Goal: Information Seeking & Learning: Learn about a topic

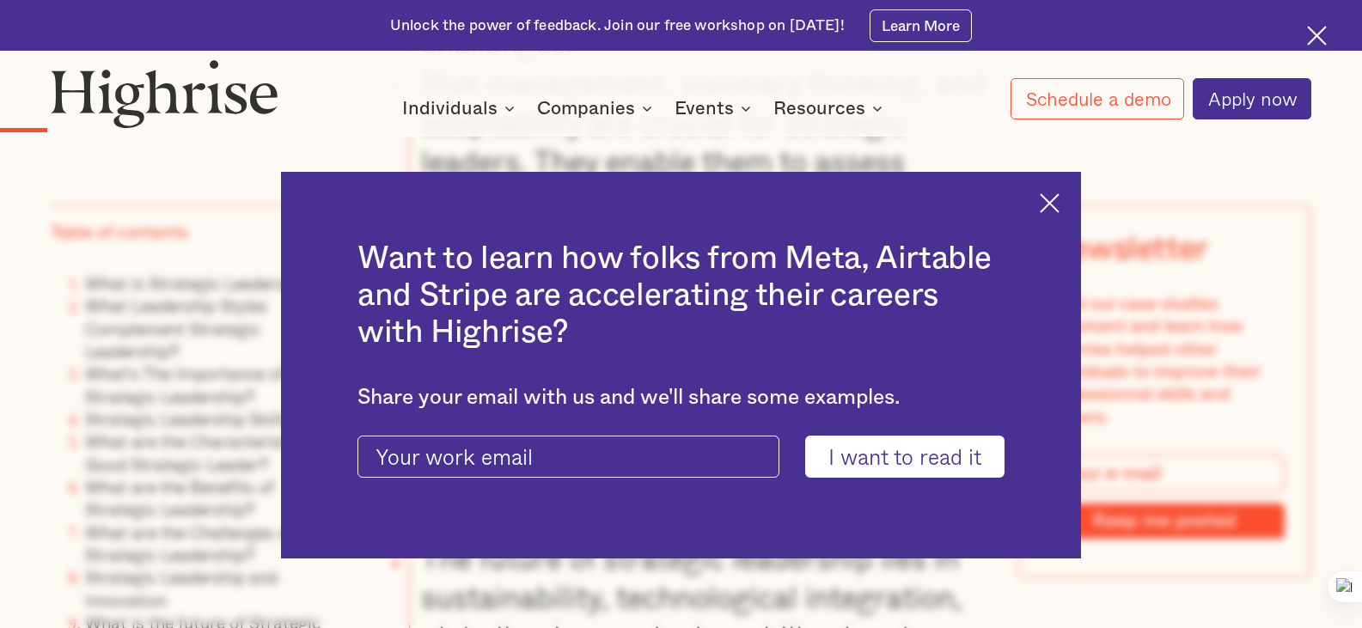
scroll to position [2484, 0]
click at [1059, 201] on img at bounding box center [1050, 203] width 20 height 20
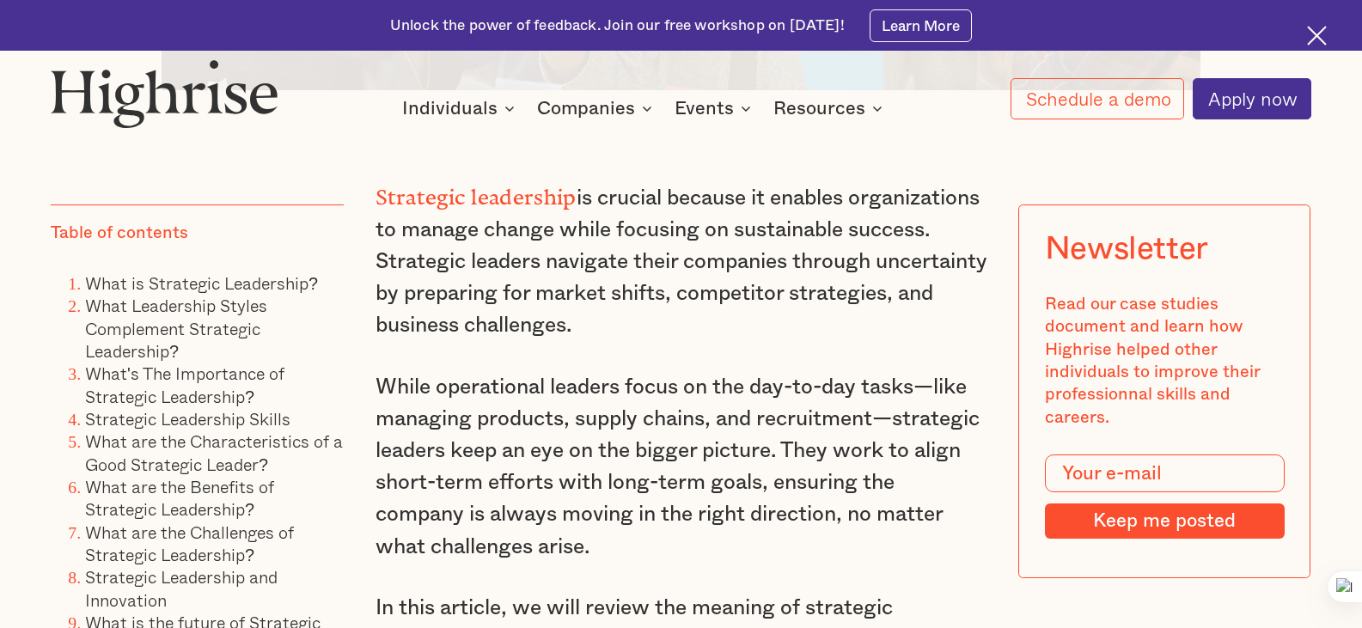
scroll to position [1289, 0]
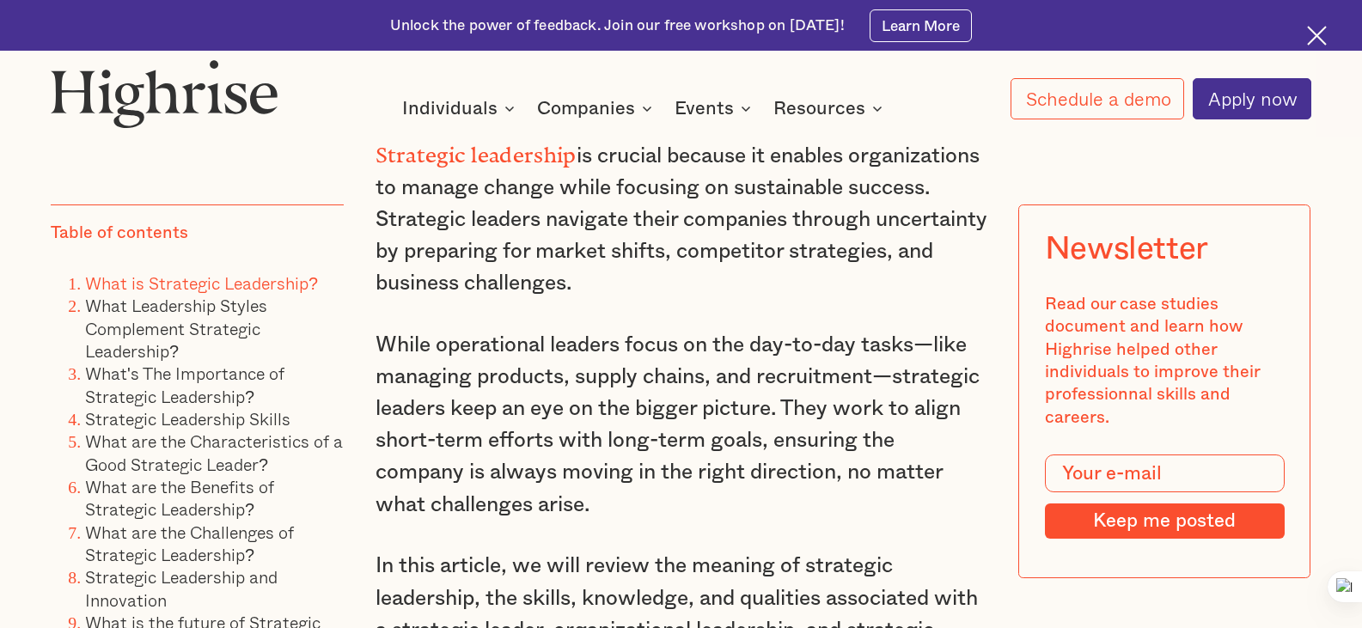
click at [268, 284] on link "What is Strategic Leadership?" at bounding box center [201, 283] width 233 height 27
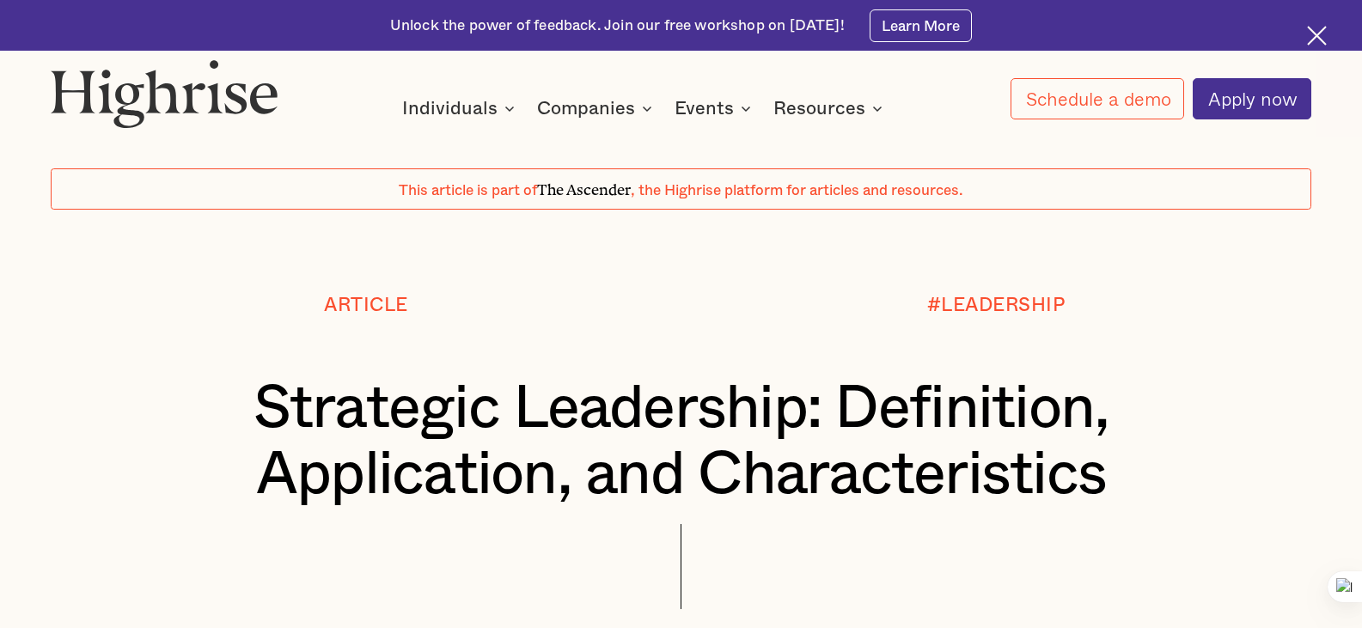
scroll to position [122, 0]
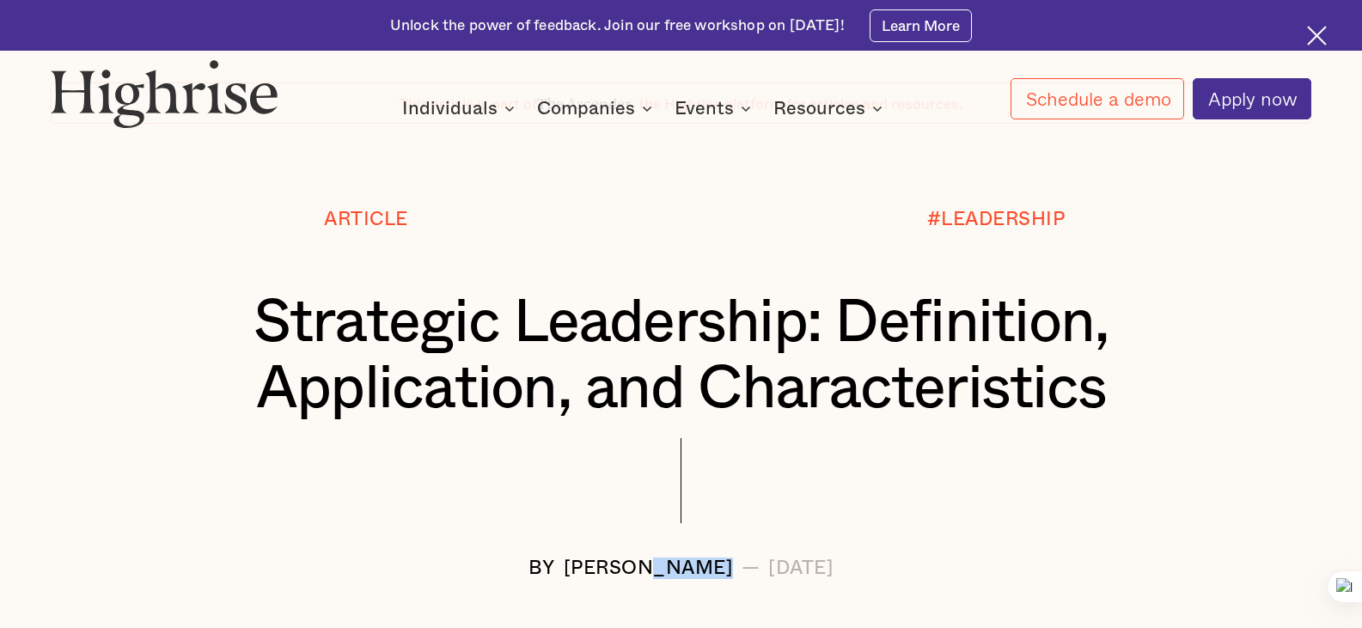
drag, startPoint x: 590, startPoint y: 571, endPoint x: 670, endPoint y: 571, distance: 79.9
click at [670, 571] on div "[PERSON_NAME]" at bounding box center [649, 568] width 170 height 21
copy div "Langat"
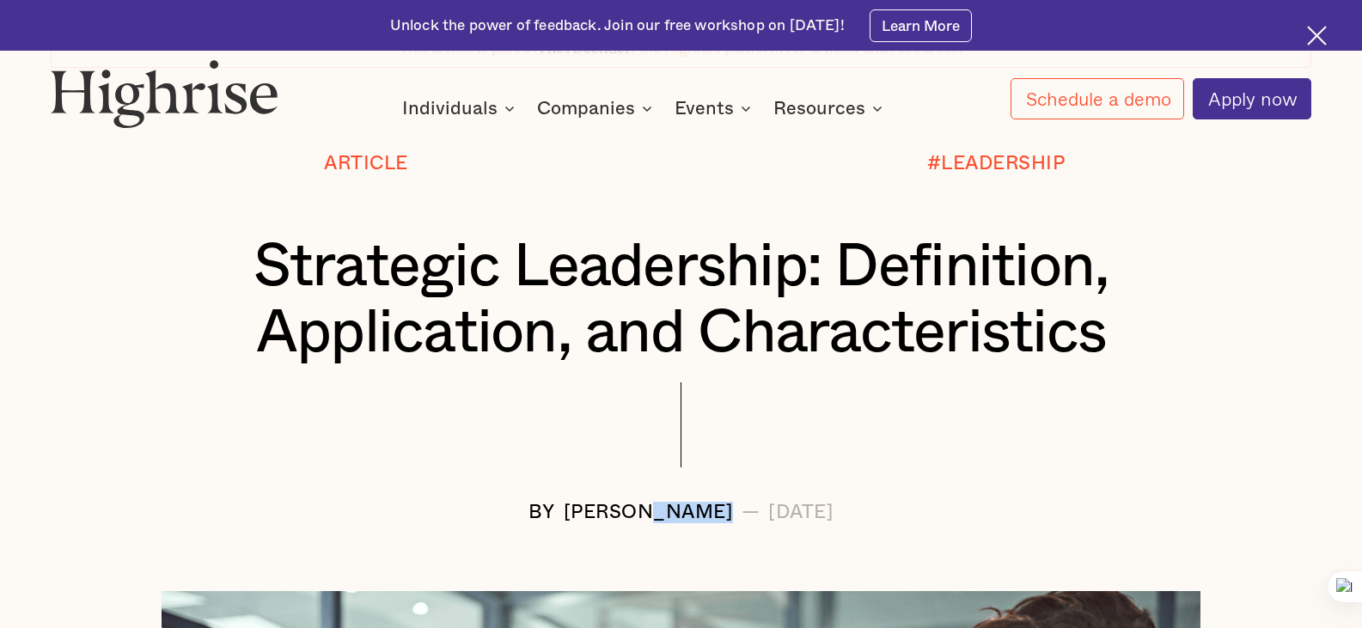
scroll to position [208, 0]
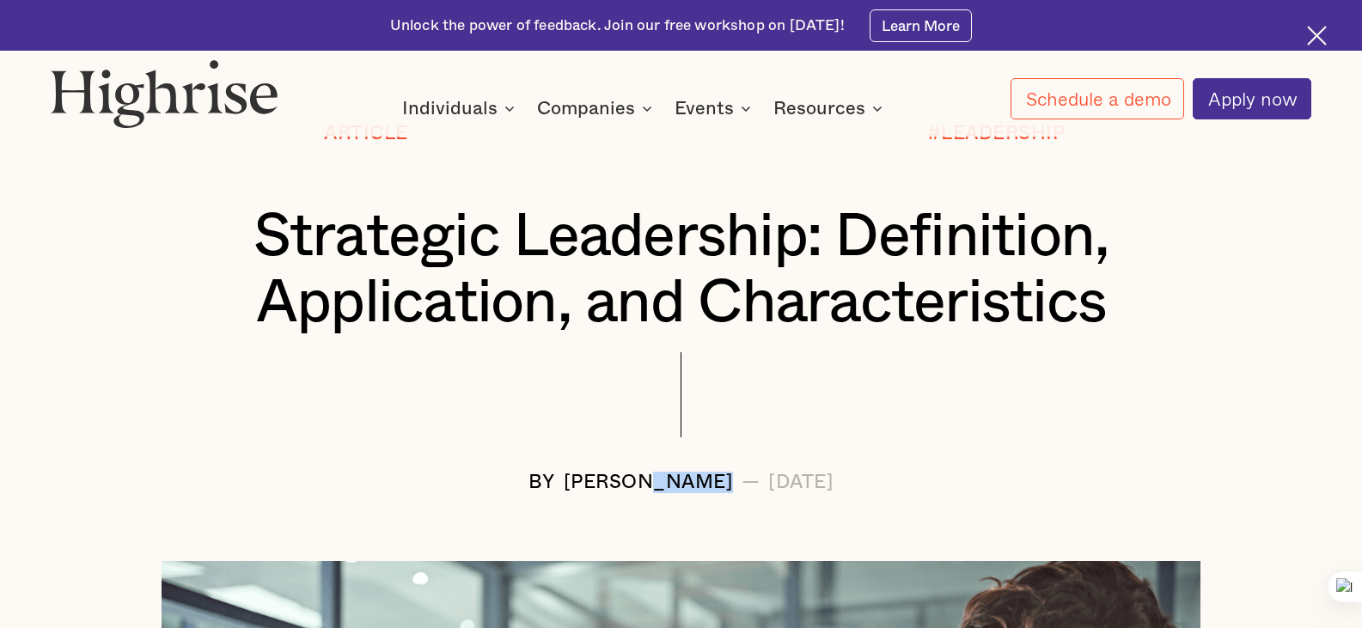
drag, startPoint x: 858, startPoint y: 493, endPoint x: 905, endPoint y: 487, distance: 46.8
click at [905, 487] on div "BY [PERSON_NAME] — [DATE]" at bounding box center [681, 482] width 1260 height 21
click at [866, 512] on icon at bounding box center [866, 513] width 12 height 12
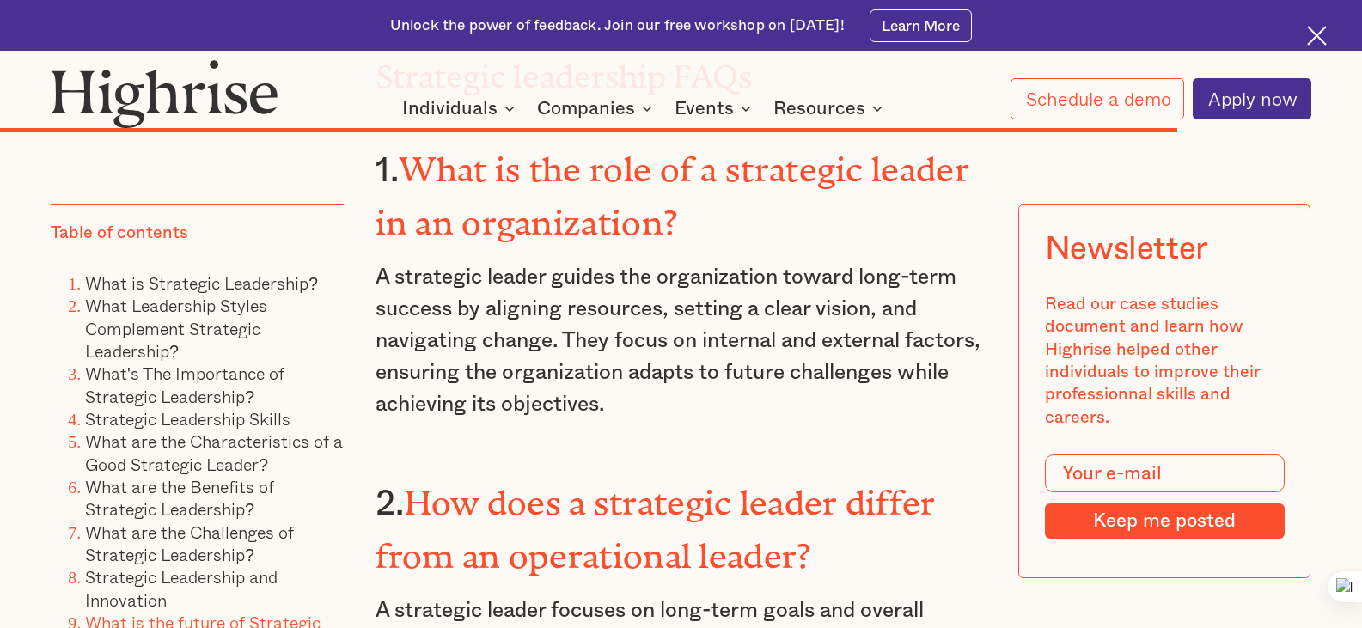
scroll to position [18427, 0]
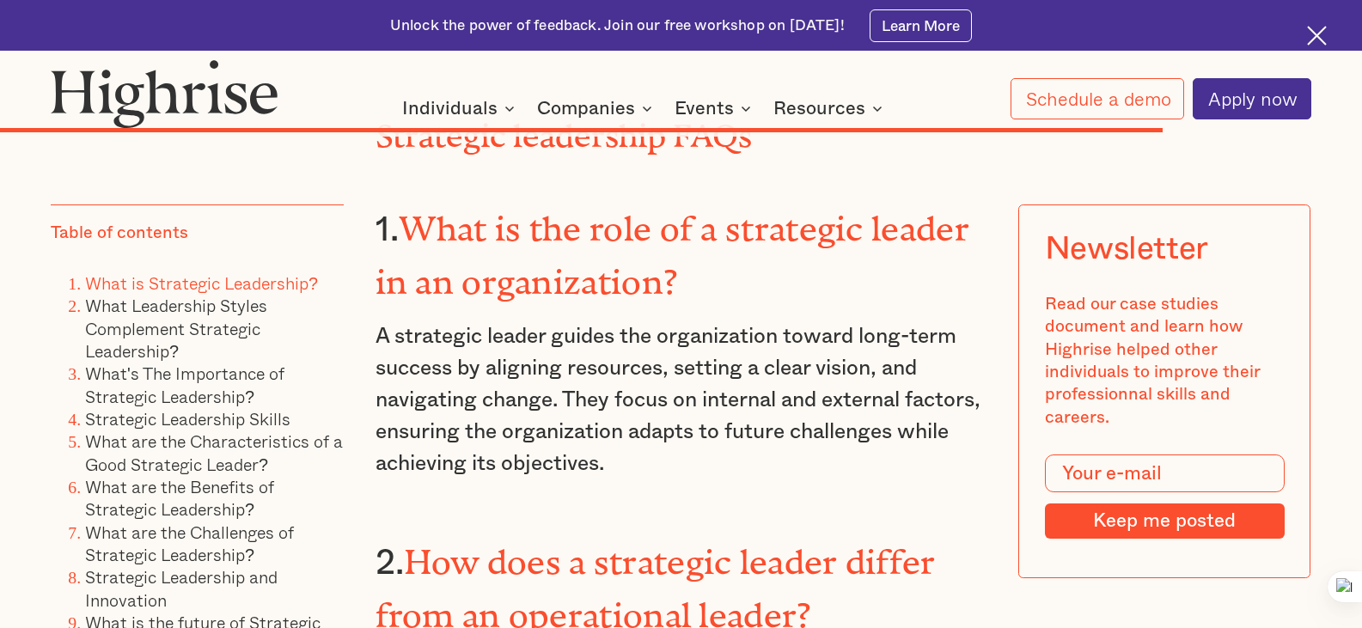
click at [211, 289] on link "What is Strategic Leadership?" at bounding box center [201, 283] width 233 height 27
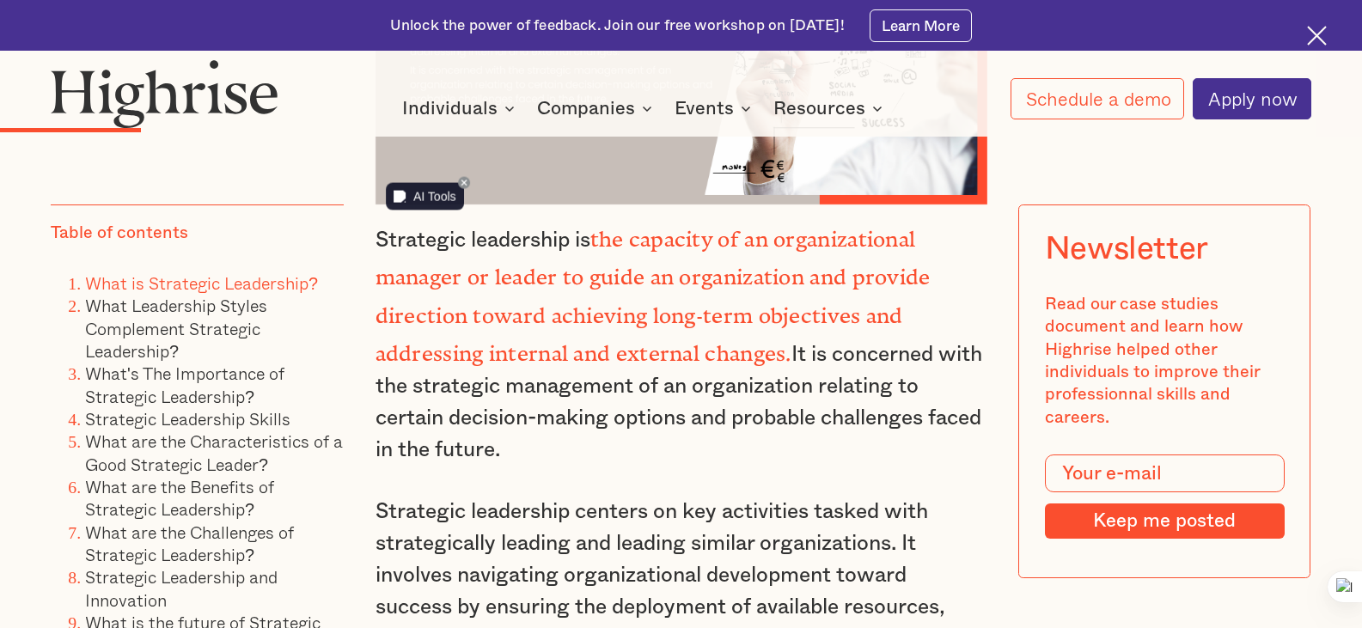
scroll to position [3645, 0]
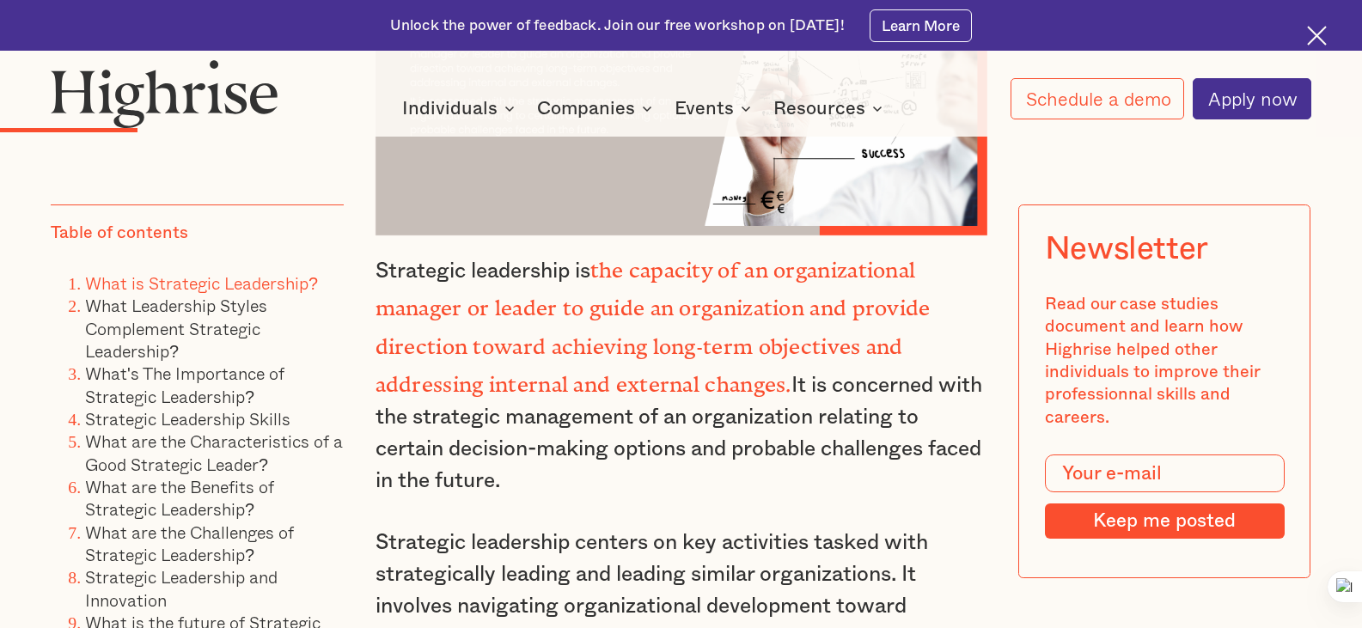
drag, startPoint x: 372, startPoint y: 284, endPoint x: 569, endPoint y: 462, distance: 265.2
click at [570, 485] on p "Strategic leadership is the capacity of an organizational manager or leader to …" at bounding box center [681, 372] width 612 height 247
copy p "Strategic leadership is the capacity of an organizational manager or leader to …"
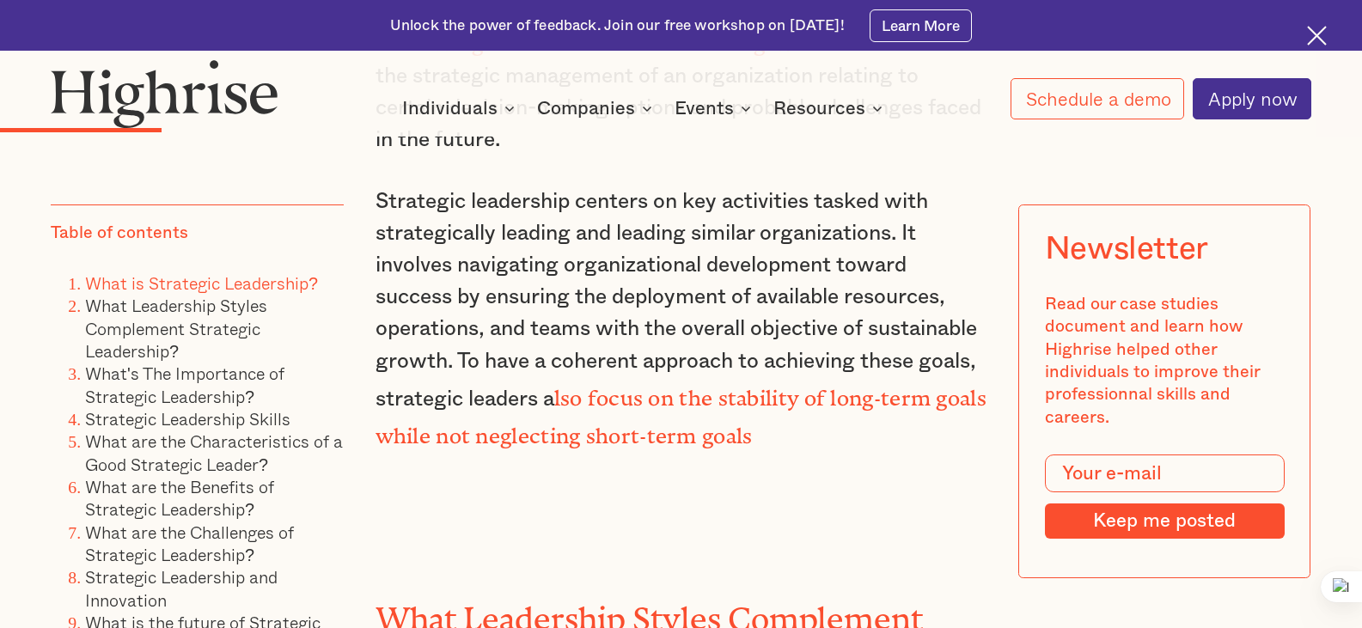
scroll to position [3989, 0]
